Goal: Task Accomplishment & Management: Use online tool/utility

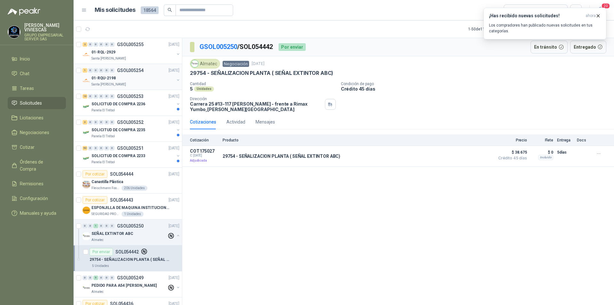
click at [108, 84] on p "Santa [PERSON_NAME]" at bounding box center [108, 84] width 35 height 5
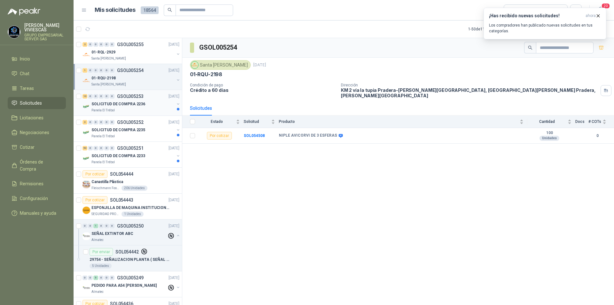
click at [118, 104] on p "SOLICITUD DE COMPRA 2236" at bounding box center [118, 104] width 54 height 6
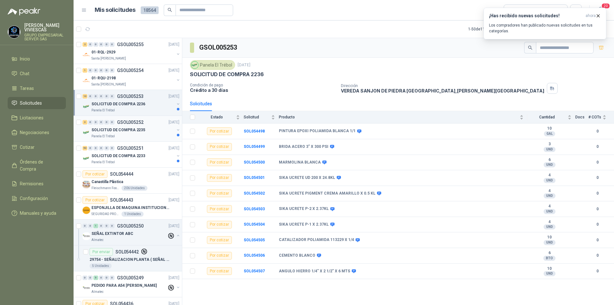
click at [117, 130] on p "SOLICITUD DE COMPRA 2235" at bounding box center [118, 130] width 54 height 6
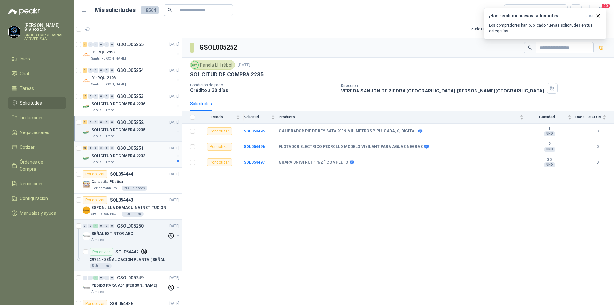
click at [124, 160] on div "Panela El Trébol" at bounding box center [132, 162] width 83 height 5
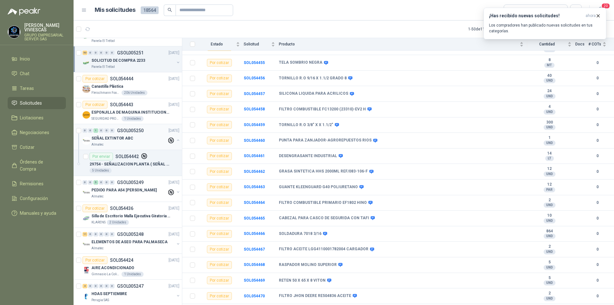
scroll to position [96, 0]
click at [109, 91] on p "Fleischmann Foods S.A." at bounding box center [105, 92] width 29 height 5
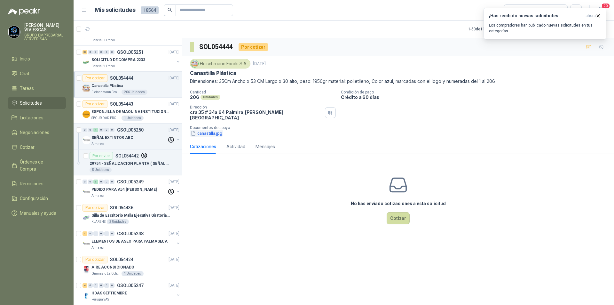
click at [210, 130] on button "canastilla.jpg" at bounding box center [206, 133] width 33 height 7
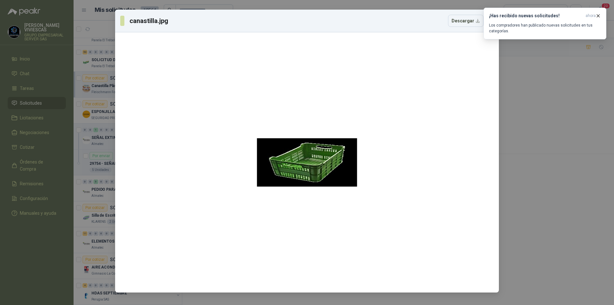
click at [557, 219] on div "canastilla.jpg Descargar" at bounding box center [307, 152] width 614 height 305
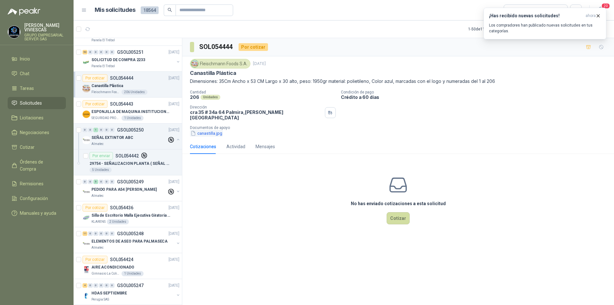
click at [202, 130] on button "canastilla.jpg" at bounding box center [206, 133] width 33 height 7
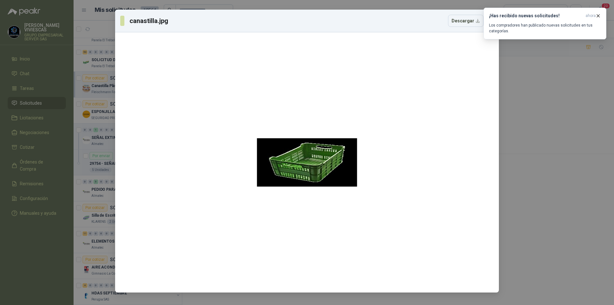
click at [594, 224] on div "canastilla.jpg Descargar" at bounding box center [307, 152] width 614 height 305
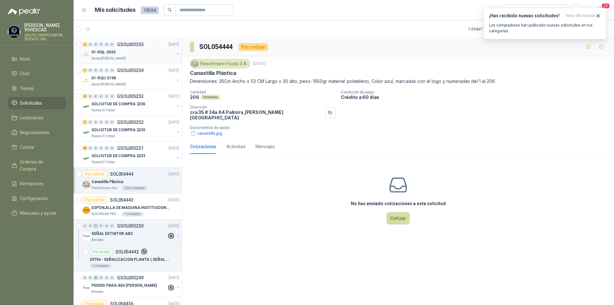
click at [98, 53] on p "01-RQL-2929" at bounding box center [103, 52] width 24 height 6
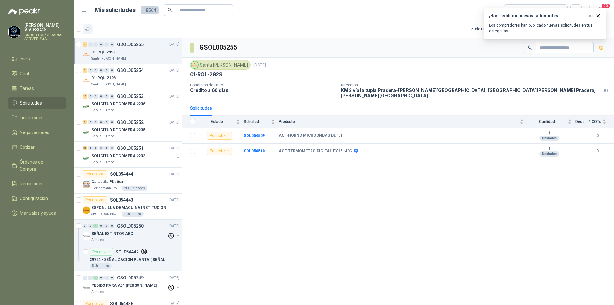
click at [91, 31] on button "button" at bounding box center [87, 29] width 10 height 10
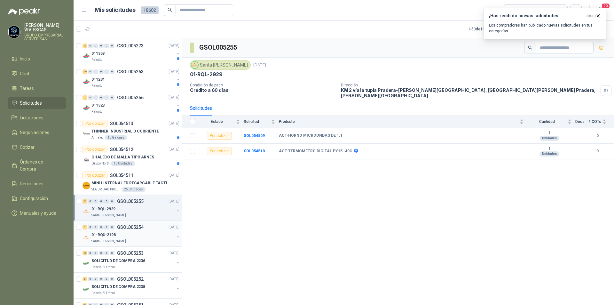
scroll to position [448, 0]
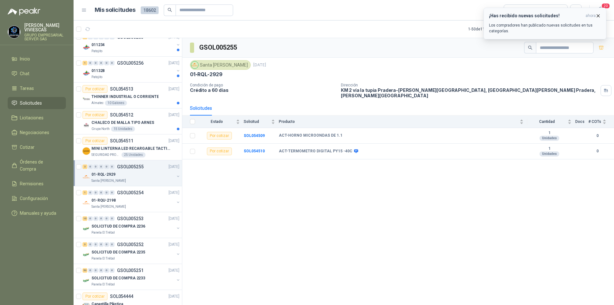
drag, startPoint x: 597, startPoint y: 13, endPoint x: 597, endPoint y: 17, distance: 3.5
click at [597, 14] on icon "button" at bounding box center [597, 15] width 5 height 5
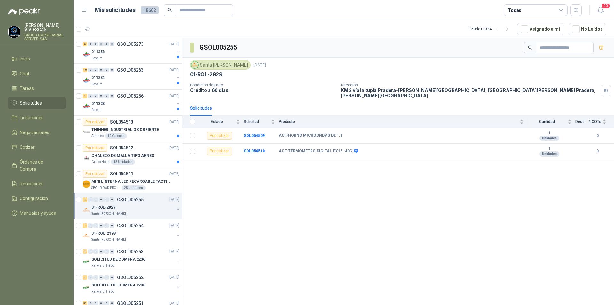
scroll to position [416, 0]
click at [98, 127] on p "THINNER INDUSTRIAL O CORRIENTE" at bounding box center [124, 129] width 67 height 6
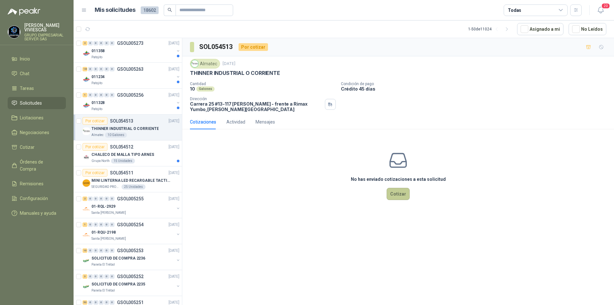
click at [397, 191] on button "Cotizar" at bounding box center [398, 194] width 23 height 12
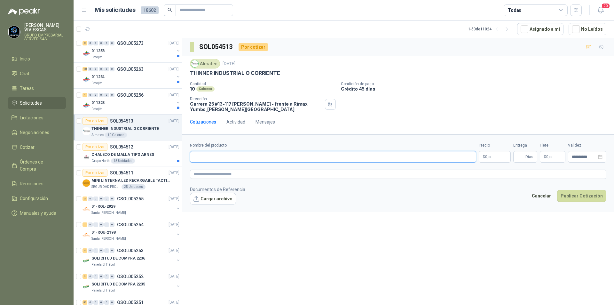
click at [218, 157] on input "Nombre del producto" at bounding box center [333, 157] width 286 height 12
type input "*"
type input "**********"
click at [497, 161] on p "$ 0 ,00" at bounding box center [495, 157] width 32 height 12
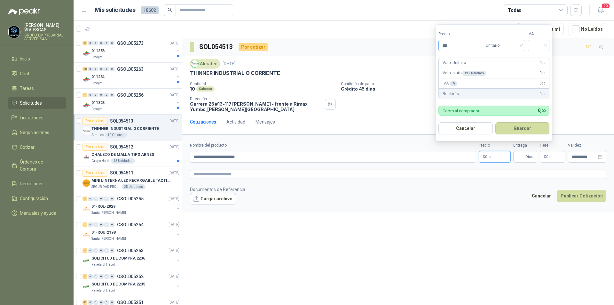
click at [468, 43] on input "***" at bounding box center [460, 45] width 43 height 11
type input "********"
click at [545, 45] on input "search" at bounding box center [538, 45] width 14 height 10
click at [534, 57] on div "19%" at bounding box center [540, 58] width 12 height 7
drag, startPoint x: 522, startPoint y: 130, endPoint x: 510, endPoint y: 154, distance: 27.5
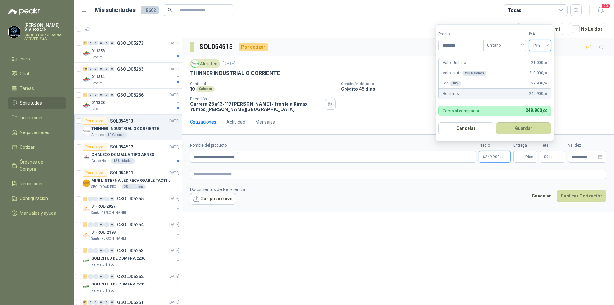
click at [522, 130] on button "Guardar" at bounding box center [523, 128] width 55 height 12
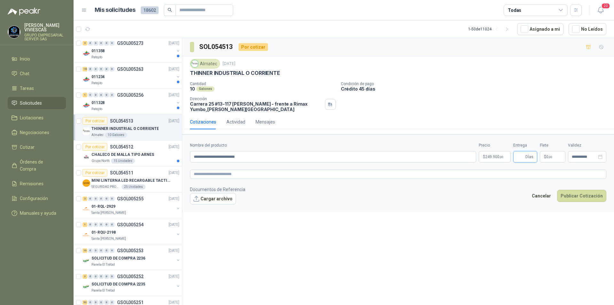
click at [523, 157] on input "Entrega" at bounding box center [520, 156] width 7 height 11
type input "*"
click at [580, 195] on button "Publicar Cotización" at bounding box center [581, 196] width 49 height 12
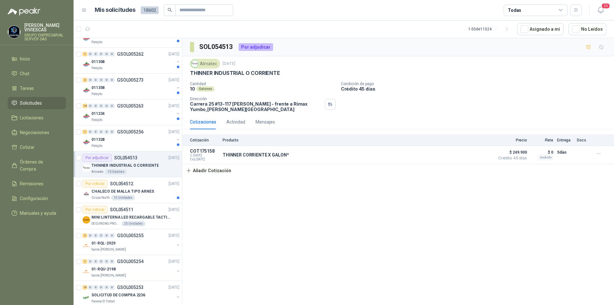
scroll to position [352, 0]
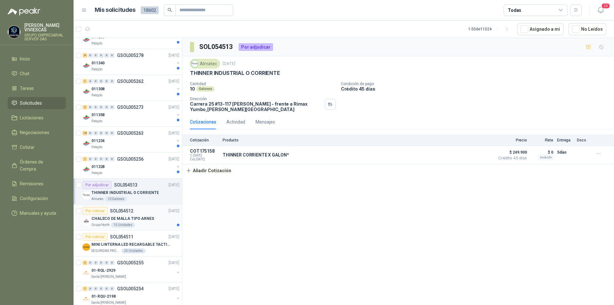
click at [98, 216] on p "CHALECO DE MALLA TIPO ARNES" at bounding box center [122, 218] width 63 height 6
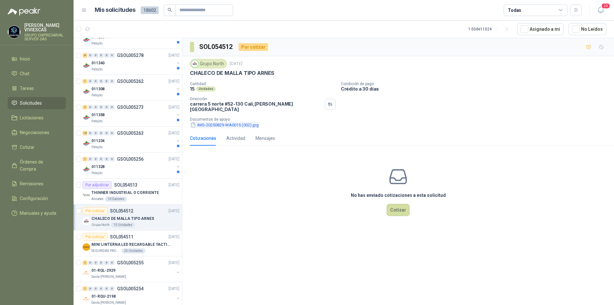
click at [223, 121] on button "IMG-20250829-WA0015 (002).jpg" at bounding box center [224, 124] width 69 height 7
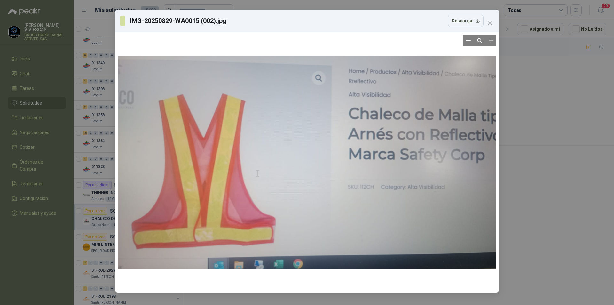
click at [205, 172] on div at bounding box center [307, 162] width 379 height 255
click at [341, 159] on div at bounding box center [307, 162] width 379 height 255
click at [475, 20] on button "Descargar" at bounding box center [465, 21] width 35 height 12
drag, startPoint x: 51, startPoint y: 222, endPoint x: 55, endPoint y: 215, distance: 8.4
click at [50, 223] on div "IMG-20250829-WA0015 (002).jpg Descargar" at bounding box center [307, 152] width 614 height 305
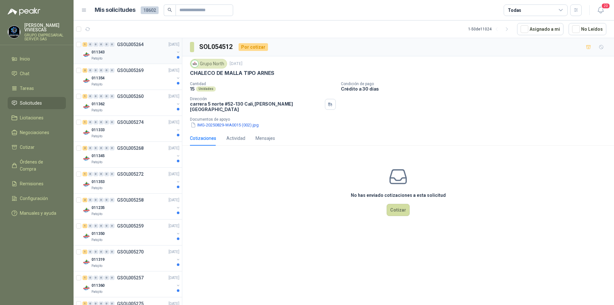
click at [101, 56] on div "011343" at bounding box center [132, 52] width 83 height 8
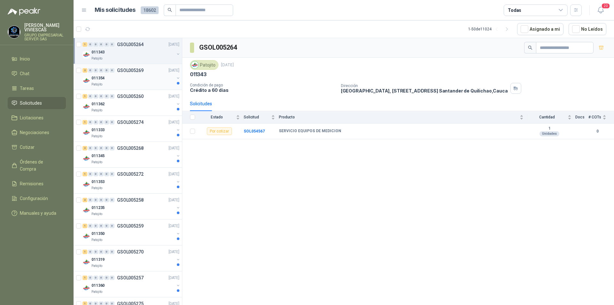
click at [112, 86] on div "Patojito" at bounding box center [132, 84] width 83 height 5
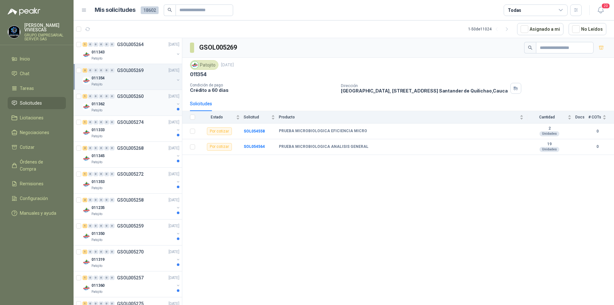
click at [125, 107] on div "011362" at bounding box center [132, 104] width 83 height 8
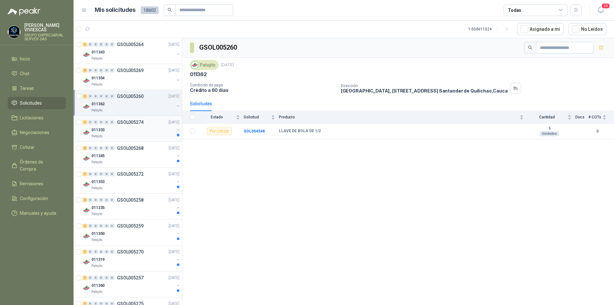
click at [133, 129] on div "011333" at bounding box center [132, 130] width 83 height 8
click at [133, 162] on div "Patojito" at bounding box center [132, 162] width 83 height 5
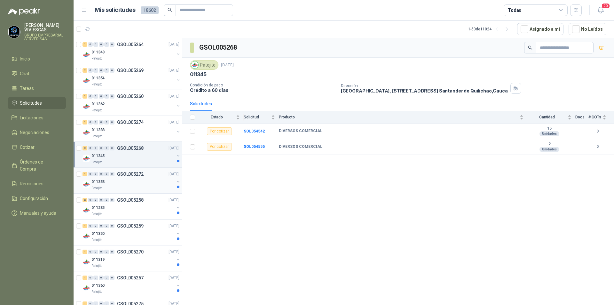
click at [131, 182] on div "011353" at bounding box center [132, 182] width 83 height 8
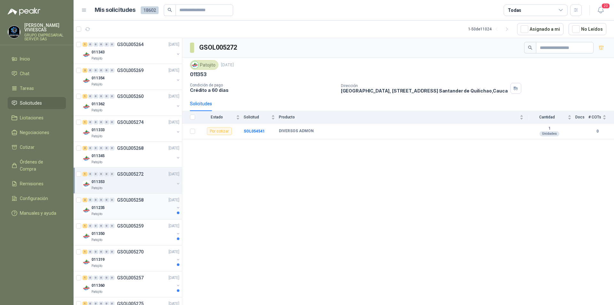
click at [130, 215] on div "Patojito" at bounding box center [132, 213] width 83 height 5
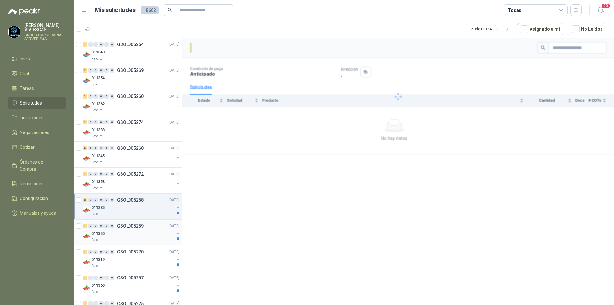
click at [128, 238] on div "Patojito" at bounding box center [132, 239] width 83 height 5
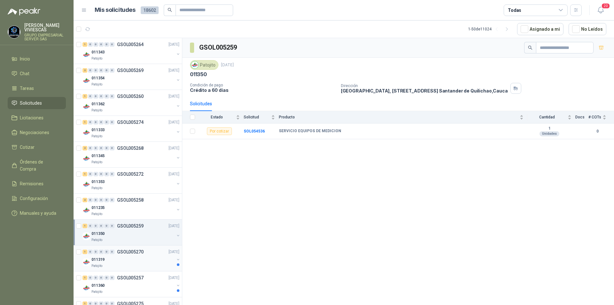
click at [135, 265] on div "Patojito" at bounding box center [132, 265] width 83 height 5
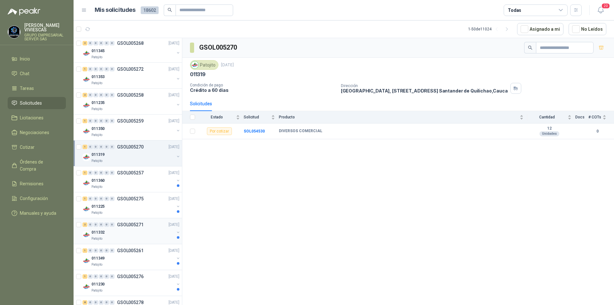
scroll to position [128, 0]
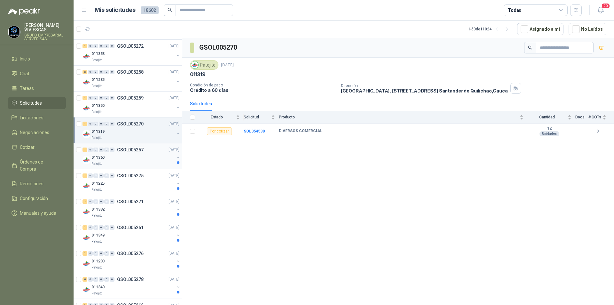
click at [126, 161] on div "Patojito" at bounding box center [132, 163] width 83 height 5
click at [121, 190] on div "Patojito" at bounding box center [132, 189] width 83 height 5
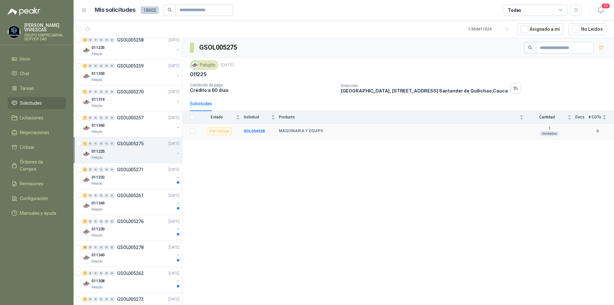
click at [256, 133] on td "SOL054528" at bounding box center [261, 131] width 35 height 16
click at [255, 128] on td "SOL054528" at bounding box center [261, 131] width 35 height 16
click at [255, 132] on b "SOL054528" at bounding box center [254, 131] width 21 height 4
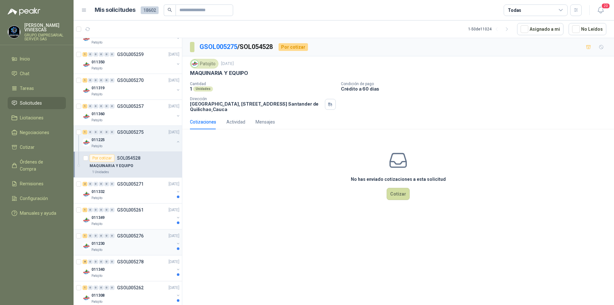
scroll to position [192, 0]
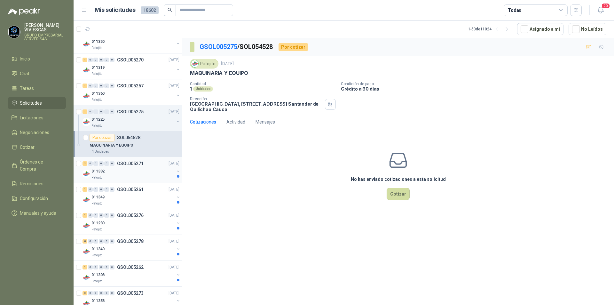
click at [111, 171] on div "011332" at bounding box center [132, 171] width 83 height 8
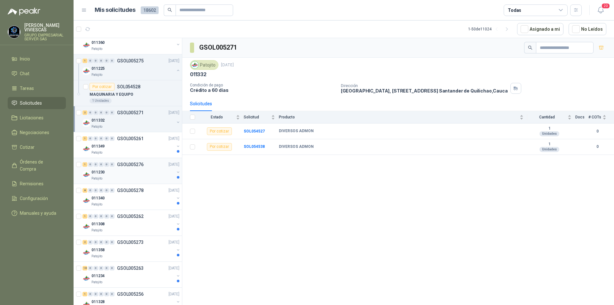
scroll to position [256, 0]
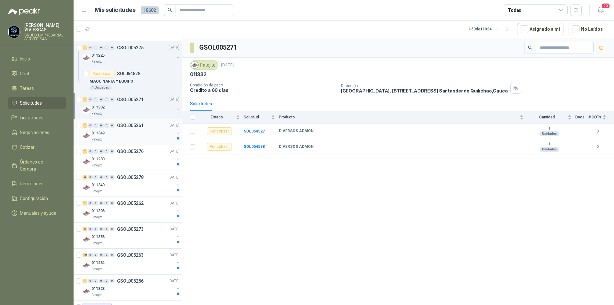
click at [114, 143] on div "1 0 0 0 0 0 GSOL005261 [DATE] 011349 Patojito" at bounding box center [128, 132] width 108 height 26
click at [138, 136] on div "011349" at bounding box center [132, 133] width 83 height 8
click at [134, 166] on div "Patojito" at bounding box center [132, 165] width 83 height 5
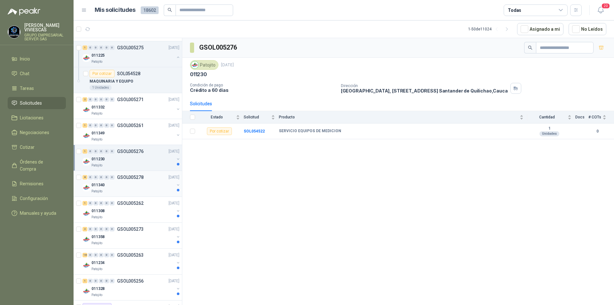
click at [134, 191] on div "Patojito" at bounding box center [132, 191] width 83 height 5
